Goal: Task Accomplishment & Management: Manage account settings

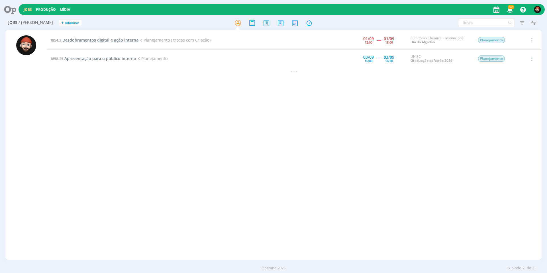
click at [113, 38] on span "Desdobramentos digital e ação interna" at bounding box center [100, 39] width 76 height 5
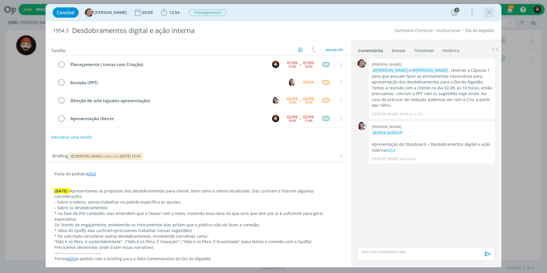
click at [490, 13] on icon "dialog" at bounding box center [489, 12] width 9 height 9
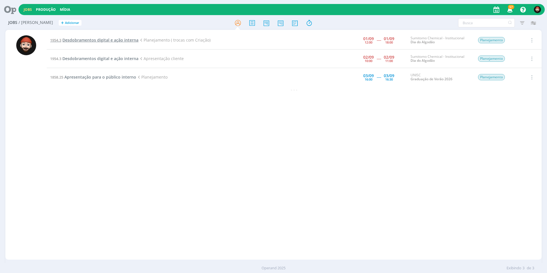
click at [107, 38] on span "Desdobramentos digital e ação interna" at bounding box center [100, 39] width 76 height 5
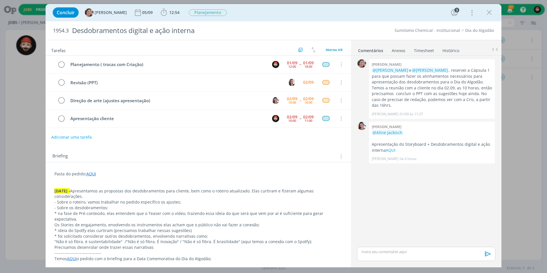
click at [426, 51] on link "Timesheet" at bounding box center [424, 49] width 21 height 8
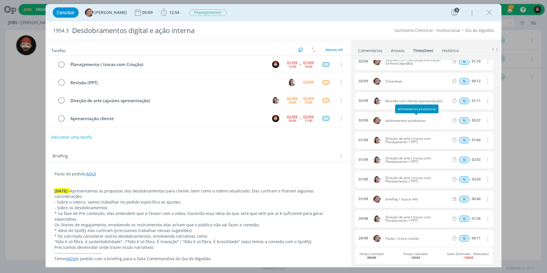
scroll to position [9, 0]
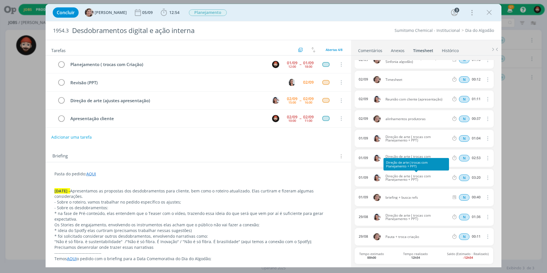
drag, startPoint x: 422, startPoint y: 179, endPoint x: 385, endPoint y: 174, distance: 37.6
click at [385, 175] on span "Direção de arte ( trocas com Planejamento + PPT)" at bounding box center [417, 178] width 68 height 7
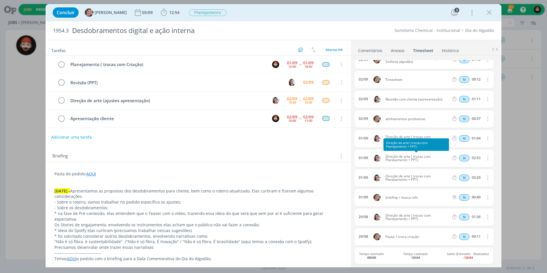
drag, startPoint x: 423, startPoint y: 158, endPoint x: 386, endPoint y: 156, distance: 36.9
click at [386, 156] on span "Direção de arte ( trocas com Planejamento + PPT)" at bounding box center [417, 158] width 68 height 7
click at [431, 160] on span "Direção de arte ( trocas com Planejamento + PPT)" at bounding box center [417, 158] width 68 height 7
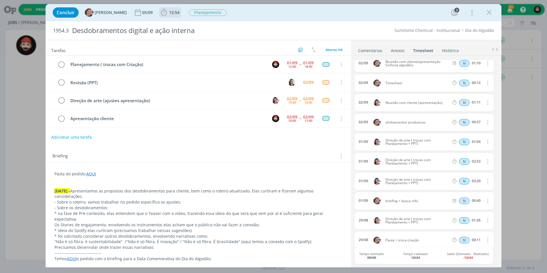
click at [169, 11] on span "12:54" at bounding box center [174, 12] width 10 height 5
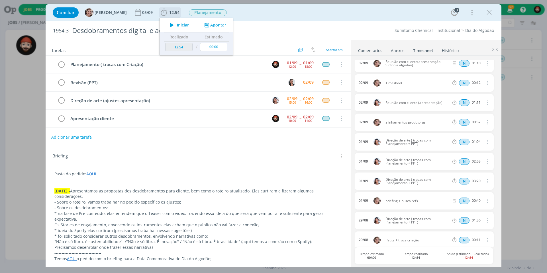
click at [207, 25] on button "Apontar" at bounding box center [215, 25] width 24 height 6
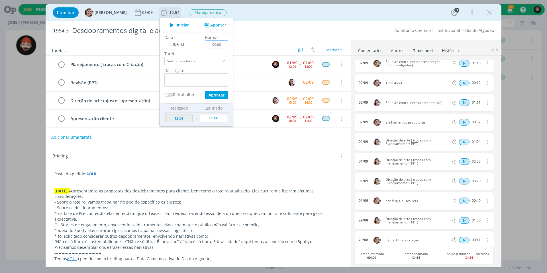
click at [217, 44] on input "00:00" at bounding box center [216, 44] width 23 height 8
type input "02:50"
click at [208, 80] on textarea "dialog" at bounding box center [196, 80] width 64 height 13
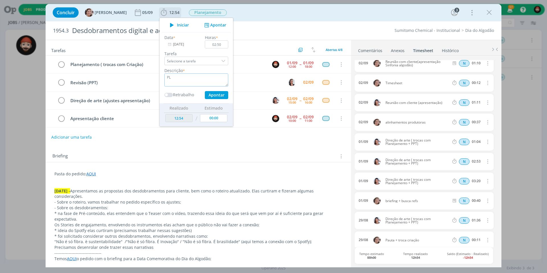
type textarea "P"
click at [167, 77] on textarea "Alinamento com DA" at bounding box center [196, 80] width 64 height 13
type textarea "Alinhamento com DA"
click at [211, 95] on button "Apontar" at bounding box center [216, 95] width 23 height 8
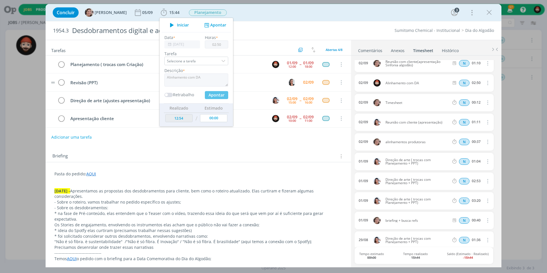
type input "15:44"
type input "00:00"
click at [213, 46] on input "00:00" at bounding box center [216, 44] width 23 height 8
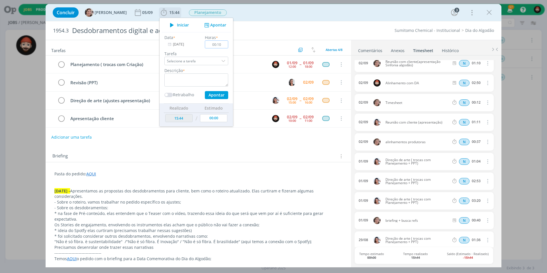
type input "01:04"
click at [198, 81] on textarea "dialog" at bounding box center [196, 80] width 64 height 13
type textarea "Alinhamento com DA"
click at [213, 93] on button "Apontar" at bounding box center [216, 95] width 23 height 8
type input "16:48"
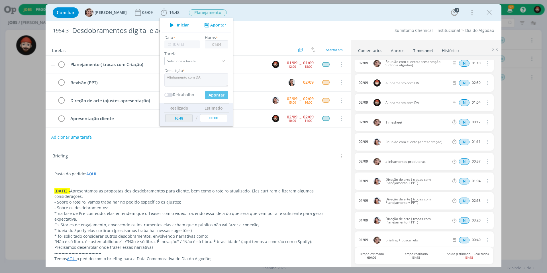
type input "00:00"
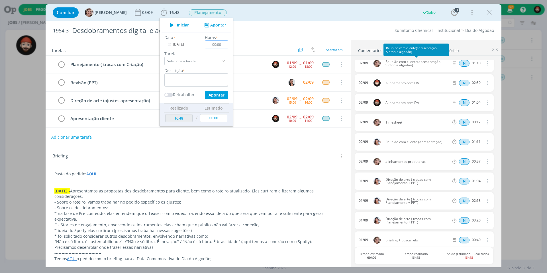
scroll to position [0, 0]
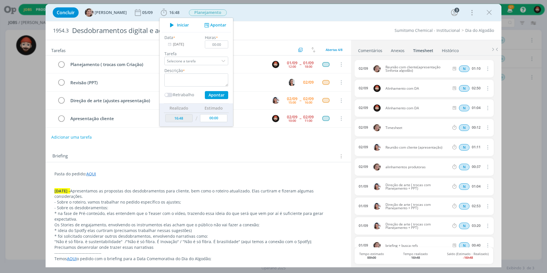
click at [253, 150] on div "Briefing Briefings Predefinidos Versões do Briefing Ver Briefing do Projeto" at bounding box center [198, 154] width 305 height 15
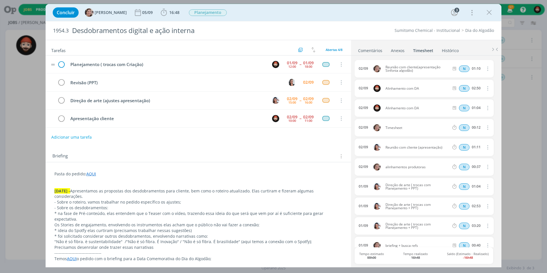
click at [60, 64] on icon "dialog" at bounding box center [61, 64] width 9 height 9
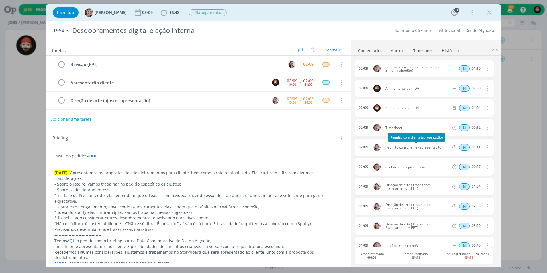
click at [400, 147] on span "Reunião com cliente (apresentação)" at bounding box center [417, 147] width 68 height 3
copy div "Reunião com cliente (apresentação)"
click at [169, 11] on span "16:48" at bounding box center [174, 12] width 10 height 5
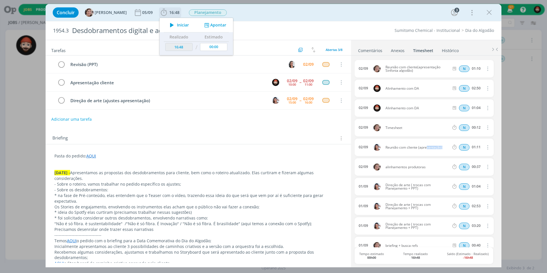
click at [208, 24] on button "Apontar" at bounding box center [215, 25] width 24 height 6
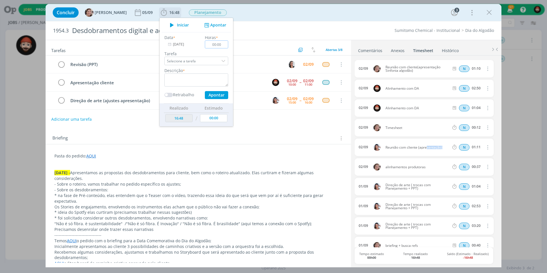
click at [216, 43] on input "00:00" at bounding box center [216, 44] width 23 height 8
type input "01:10"
click at [204, 76] on textarea "dialog" at bounding box center [196, 80] width 64 height 13
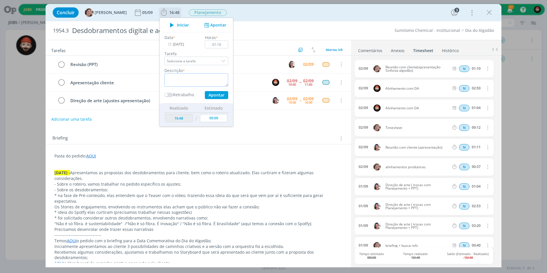
paste textarea "Reunião com cliente (apresentação)"
click at [211, 94] on button "Apontar" at bounding box center [216, 95] width 23 height 8
type textarea "Reunião com cliente (apresentação)"
type input "17:58"
type input "00:00"
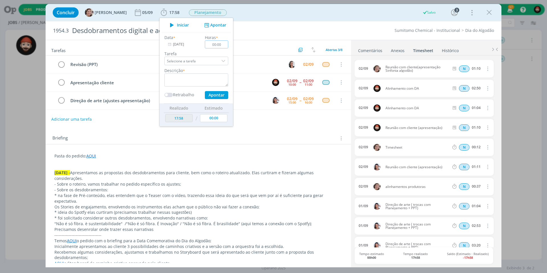
click at [484, 106] on icon "dialog" at bounding box center [487, 108] width 6 height 7
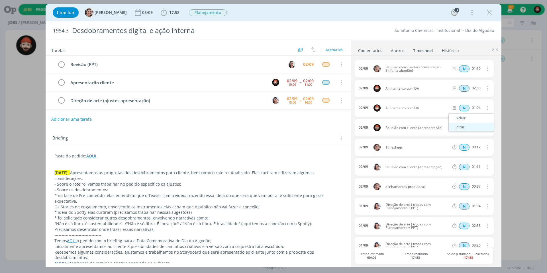
click at [455, 126] on link "Editar" at bounding box center [471, 127] width 45 height 9
click at [365, 107] on span "02/09" at bounding box center [365, 108] width 9 height 4
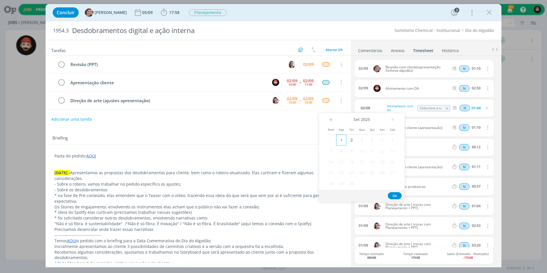
click at [339, 140] on span "1" at bounding box center [341, 140] width 10 height 11
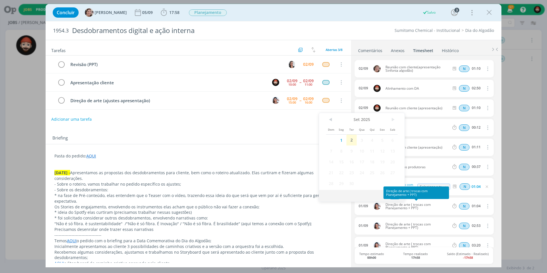
click at [396, 196] on div "Direção de arte ( trocas com Planejamento + PPT)" at bounding box center [417, 193] width 66 height 13
click at [395, 195] on button "Ok" at bounding box center [395, 195] width 14 height 7
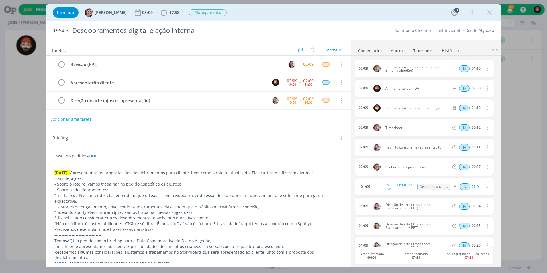
click at [484, 88] on icon "dialog" at bounding box center [487, 88] width 6 height 7
click at [488, 87] on button "dialog" at bounding box center [487, 88] width 14 height 9
click at [487, 86] on icon "dialog" at bounding box center [487, 88] width 6 height 7
click at [517, 113] on div "Concluir Aline Jackisch 05/09 17:58 Iniciar Apontar Data * 02/09/2025 Horas * 0…" at bounding box center [273, 136] width 547 height 273
click at [485, 89] on icon "dialog" at bounding box center [487, 88] width 6 height 7
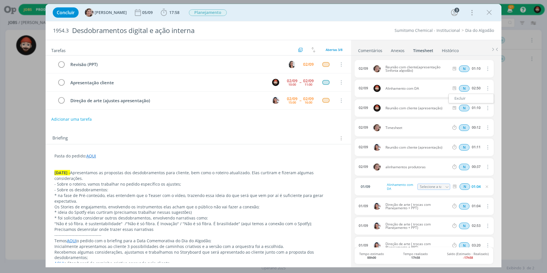
click at [512, 87] on div "Concluir Aline Jackisch 05/09 17:58 Iniciar Apontar Data * 02/09/2025 Horas * 0…" at bounding box center [273, 136] width 547 height 273
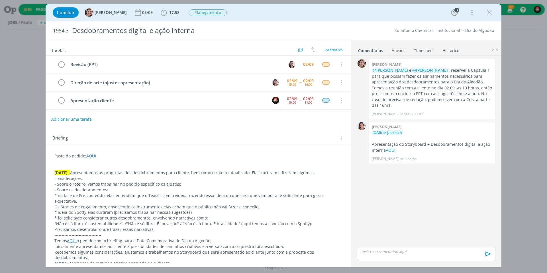
click at [428, 49] on link "Timesheet" at bounding box center [424, 49] width 21 height 8
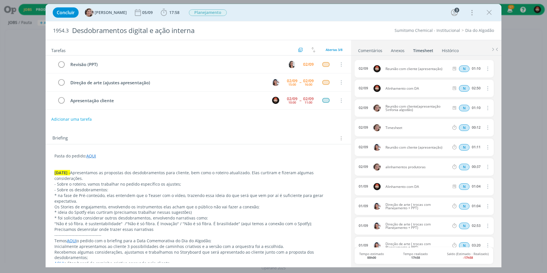
click at [485, 88] on icon "dialog" at bounding box center [487, 88] width 6 height 7
click at [462, 109] on link "Editar" at bounding box center [471, 107] width 45 height 9
click at [369, 88] on span "02/09" at bounding box center [365, 89] width 9 height 4
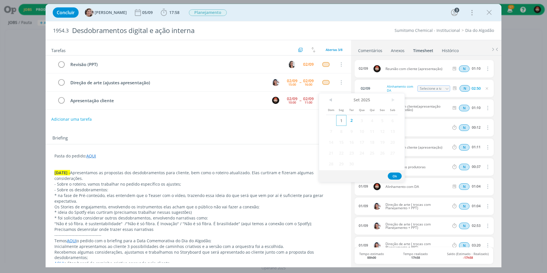
click at [341, 122] on span "1" at bounding box center [341, 120] width 10 height 11
click at [394, 176] on button "Ok" at bounding box center [395, 176] width 14 height 7
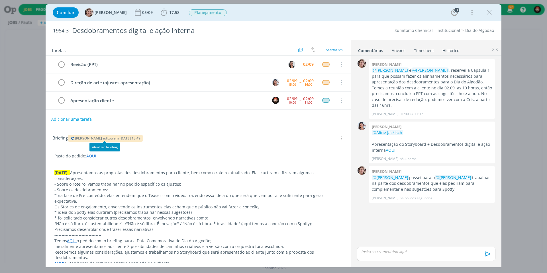
click at [109, 138] on span "editou em" at bounding box center [111, 138] width 16 height 5
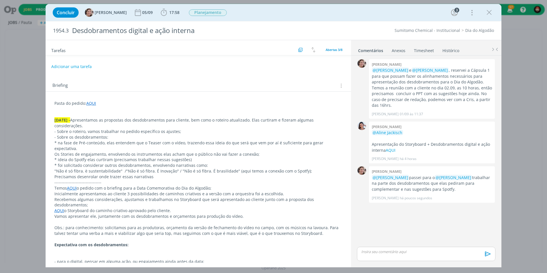
scroll to position [49, 0]
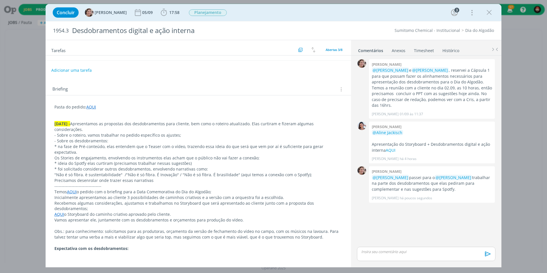
drag, startPoint x: 154, startPoint y: 166, endPoint x: 75, endPoint y: 123, distance: 90.1
click at [75, 123] on div "Pasta do pedido: AQUI 02.09.25 - Apresentamos as propostas dos desdobramentos p…" at bounding box center [198, 248] width 296 height 293
copy div "Apresentamos as propostas dos desdobramentos para cliente, bem como o roteiro a…"
click at [169, 14] on span "17:58" at bounding box center [174, 12] width 10 height 5
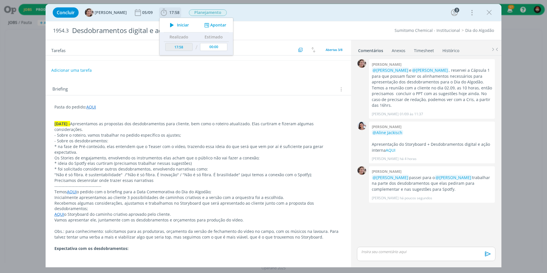
click at [180, 25] on span "Iniciar" at bounding box center [183, 25] width 12 height 4
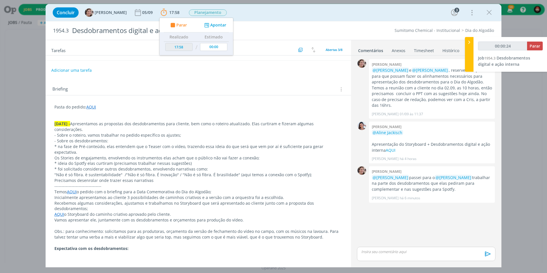
click at [364, 22] on div "1954.3 Desdobramentos digital e ação interna Sumitomo Chemical - Institucional …" at bounding box center [274, 30] width 456 height 19
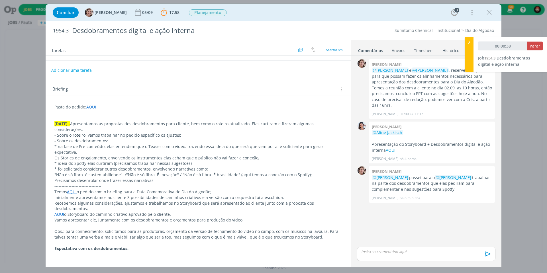
type input "00:00:39"
click at [465, 44] on ul "Comentários Anexos 0 Timesheet Histórico" at bounding box center [426, 47] width 150 height 15
click at [472, 44] on div at bounding box center [469, 54] width 9 height 35
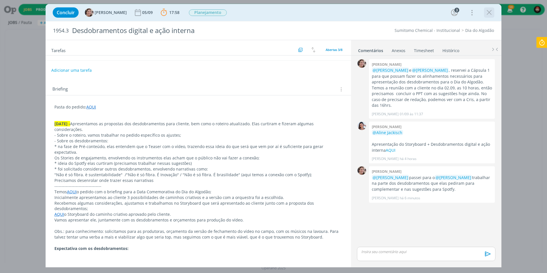
click at [488, 13] on icon "dialog" at bounding box center [489, 12] width 9 height 9
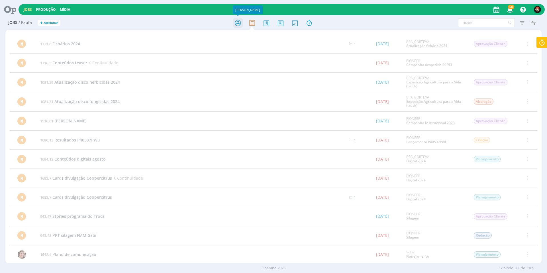
click at [236, 23] on icon at bounding box center [238, 22] width 10 height 11
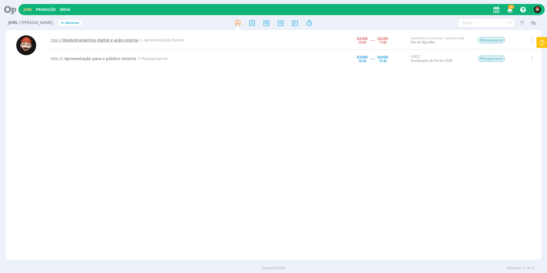
click at [125, 41] on span "Desdobramentos digital e ação interna" at bounding box center [100, 39] width 76 height 5
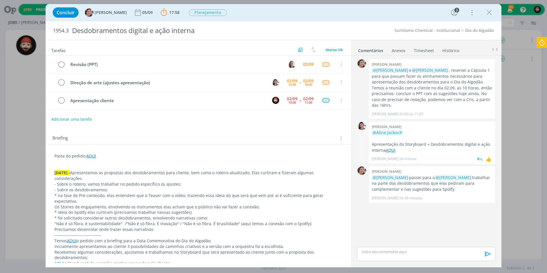
click at [394, 149] on link "AQUI" at bounding box center [391, 150] width 10 height 5
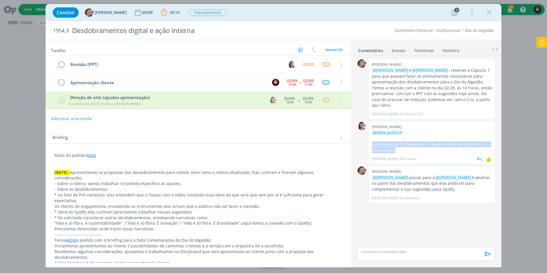
drag, startPoint x: 407, startPoint y: 148, endPoint x: 371, endPoint y: 143, distance: 35.7
click at [371, 143] on div "[PERSON_NAME] @[PERSON_NAME] Apresentação do Storyboard + Desdobramentos digita…" at bounding box center [432, 143] width 126 height 42
copy p "Apresentação do Storyboard + Desdobramentos digital e ação interna AQUI"
click at [396, 252] on p "dialog" at bounding box center [426, 251] width 129 height 5
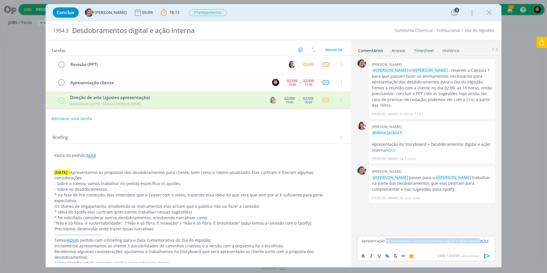
drag, startPoint x: 387, startPoint y: 241, endPoint x: 483, endPoint y: 240, distance: 96.3
click at [483, 240] on p "Apresentação do Storyboard + Desdobramentos digital e ação interna AQUI" at bounding box center [426, 241] width 129 height 5
click at [445, 245] on div "Apresentação atualizada AQUI" at bounding box center [426, 243] width 138 height 14
click at [409, 243] on link "AQUI" at bounding box center [407, 241] width 9 height 5
click at [407, 230] on link "[URL][DOMAIN_NAME]" at bounding box center [394, 230] width 39 height 7
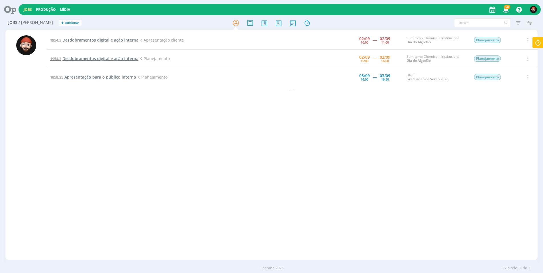
click at [106, 59] on span "Desdobramentos digital e ação interna" at bounding box center [100, 58] width 76 height 5
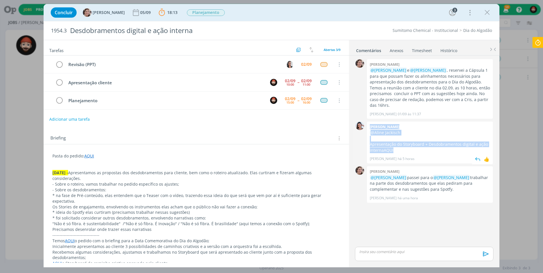
drag, startPoint x: 396, startPoint y: 148, endPoint x: 366, endPoint y: 143, distance: 30.9
click at [366, 143] on div "0 [PERSON_NAME] @[PERSON_NAME] Apresentação do Storyboard + Desdobramentos digi…" at bounding box center [424, 142] width 143 height 45
click at [406, 146] on p "Apresentação do Storyboard + Desdobramentos digital e ação interna AQUI" at bounding box center [430, 148] width 120 height 12
drag, startPoint x: 400, startPoint y: 147, endPoint x: 368, endPoint y: 143, distance: 31.4
click at [368, 143] on div "[PERSON_NAME] @[PERSON_NAME] Apresentação do Storyboard + Desdobramentos digita…" at bounding box center [430, 143] width 126 height 42
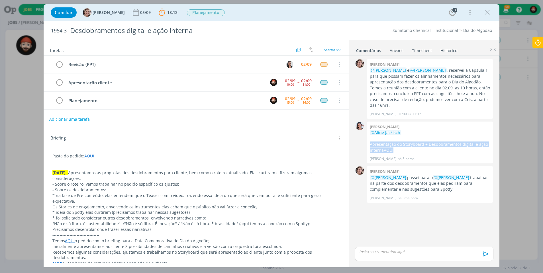
copy p "Apresentação do Storyboard + Desdobramentos digital e ação interna AQUI"
click at [390, 254] on p "dialog" at bounding box center [424, 251] width 129 height 5
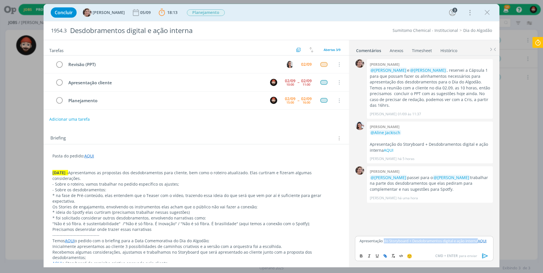
drag, startPoint x: 384, startPoint y: 242, endPoint x: 482, endPoint y: 241, distance: 97.7
click at [482, 241] on p "Apresentação do Storyboard + Desdobramentos digital e ação interna AQUI" at bounding box center [424, 241] width 129 height 5
click at [436, 244] on div "Apresentação ajustada AQUI" at bounding box center [424, 243] width 138 height 14
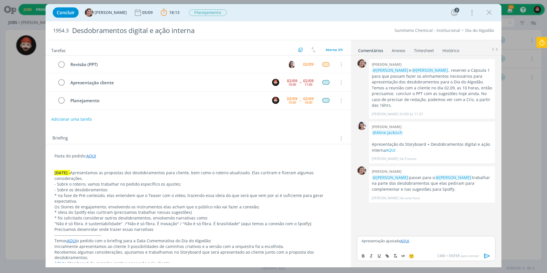
click at [486, 255] on icon "dialog" at bounding box center [487, 256] width 9 height 9
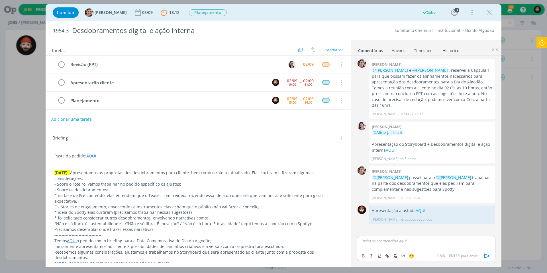
click at [542, 44] on icon at bounding box center [542, 42] width 10 height 11
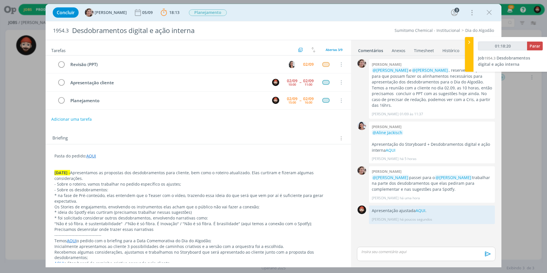
type input "01:18:21"
click at [536, 45] on span "Parar" at bounding box center [535, 45] width 11 height 5
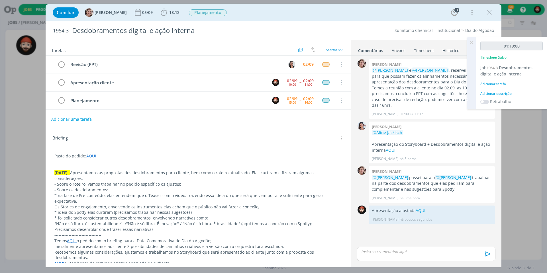
click at [501, 84] on div "Adicionar tarefa" at bounding box center [511, 83] width 62 height 5
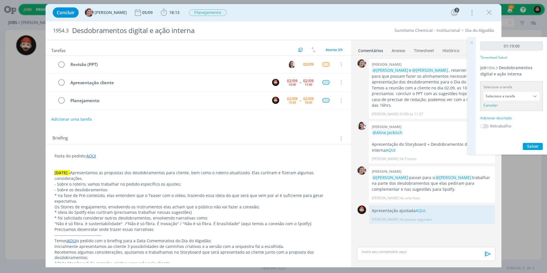
click at [504, 117] on div "Adicionar descrição" at bounding box center [511, 118] width 62 height 5
click at [504, 123] on textarea at bounding box center [512, 127] width 60 height 20
type textarea "Planejamento"
drag, startPoint x: 532, startPoint y: 163, endPoint x: 513, endPoint y: 147, distance: 25.5
click at [532, 163] on span "Salvar" at bounding box center [533, 164] width 12 height 5
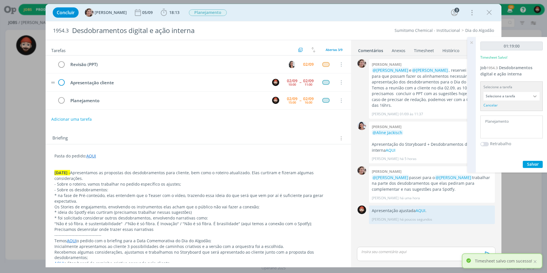
click at [62, 81] on icon "dialog" at bounding box center [61, 82] width 9 height 9
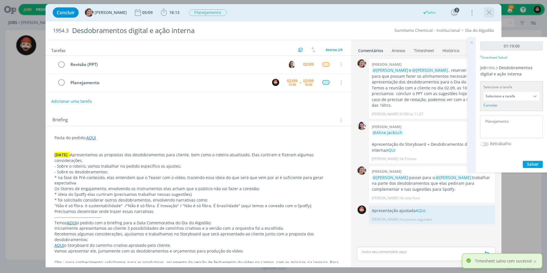
click at [490, 11] on icon "dialog" at bounding box center [489, 12] width 9 height 9
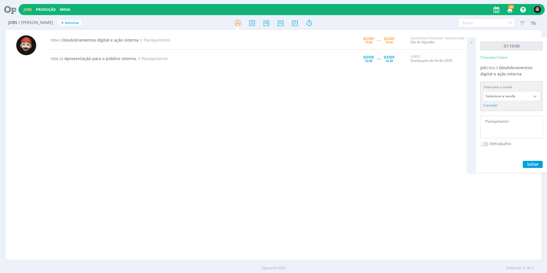
click at [472, 40] on icon at bounding box center [471, 42] width 10 height 11
